Goal: Obtain resource: Obtain resource

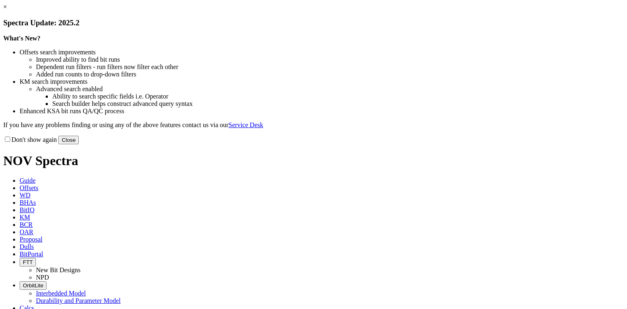
click at [7, 10] on link "×" at bounding box center [5, 6] width 4 height 7
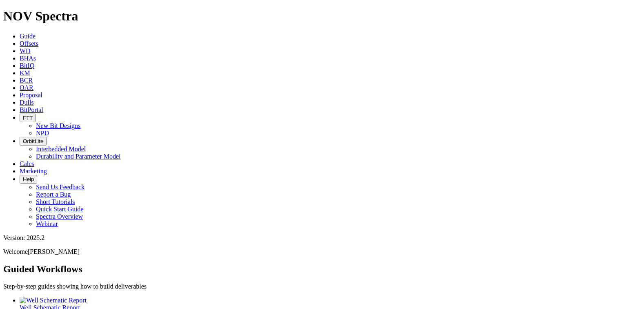
click at [34, 62] on span "BitIQ" at bounding box center [27, 65] width 15 height 7
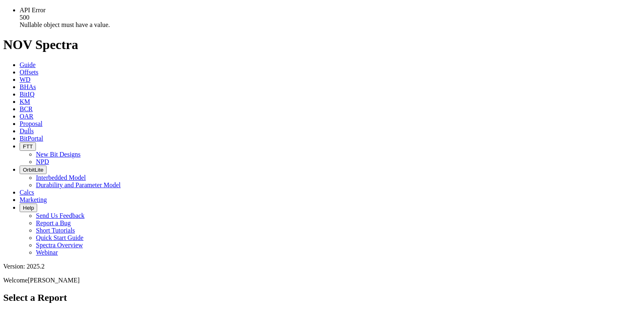
click at [384, 292] on div "Select a Report Click here to download the BitIQ™ desktop app" at bounding box center [313, 309] width 621 height 35
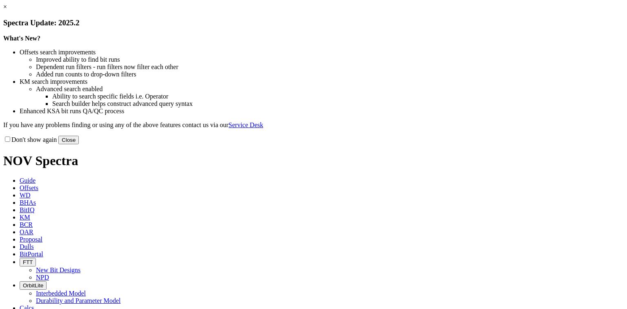
click at [7, 10] on link "×" at bounding box center [5, 6] width 4 height 7
